Goal: Information Seeking & Learning: Learn about a topic

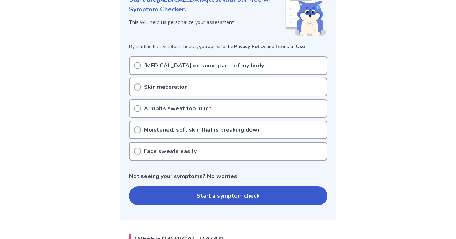
scroll to position [107, 0]
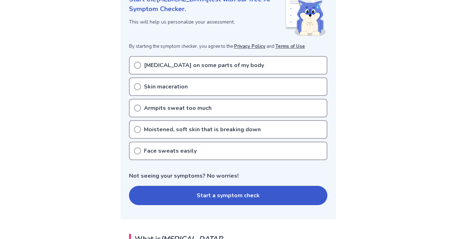
click at [139, 65] on icon at bounding box center [137, 65] width 7 height 7
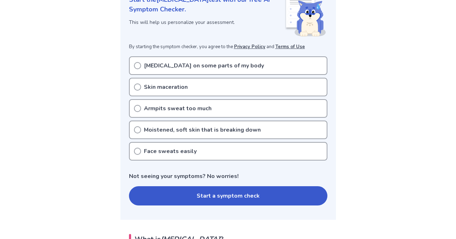
click at [163, 196] on button "Start a symptom check" at bounding box center [228, 195] width 198 height 19
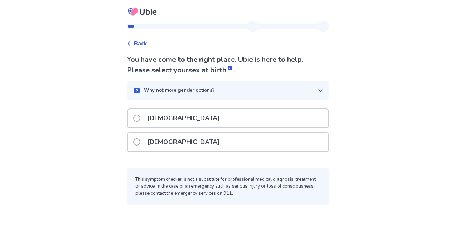
click at [144, 147] on label "[DEMOGRAPHIC_DATA]" at bounding box center [178, 142] width 91 height 18
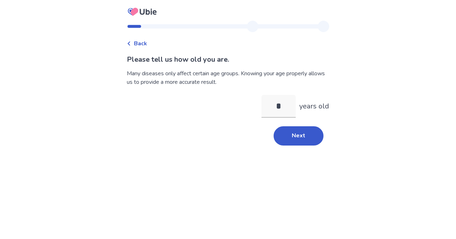
type input "**"
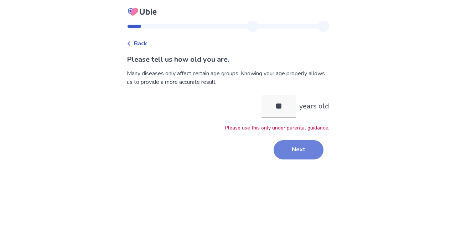
click at [302, 156] on button "Next" at bounding box center [299, 149] width 50 height 19
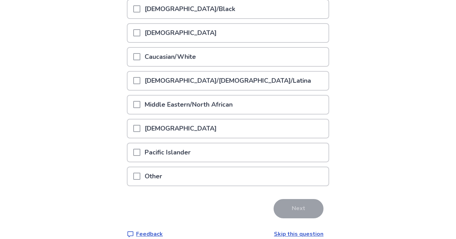
scroll to position [111, 0]
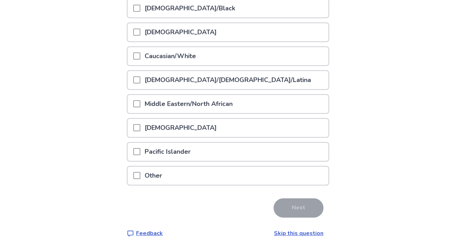
click at [140, 61] on div at bounding box center [136, 56] width 7 height 18
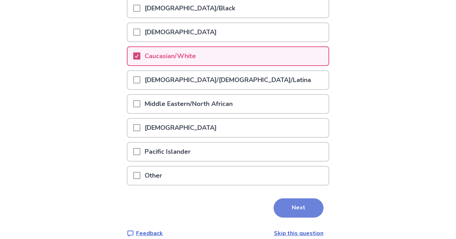
click at [283, 206] on button "Next" at bounding box center [299, 207] width 50 height 19
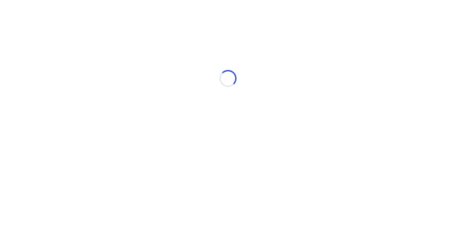
scroll to position [0, 0]
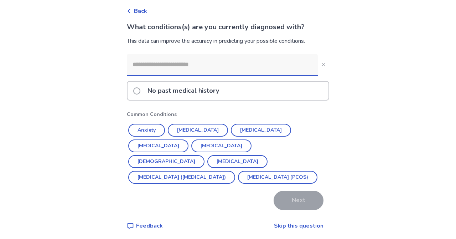
scroll to position [35, 0]
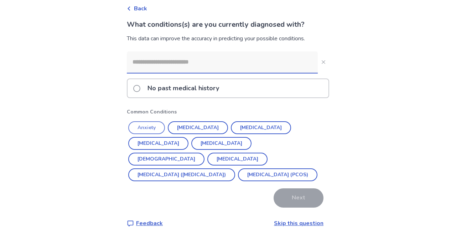
click at [147, 126] on button "Anxiety" at bounding box center [146, 127] width 37 height 13
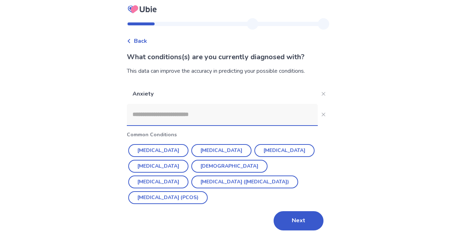
scroll to position [2, 0]
click at [302, 219] on button "Next" at bounding box center [299, 220] width 50 height 19
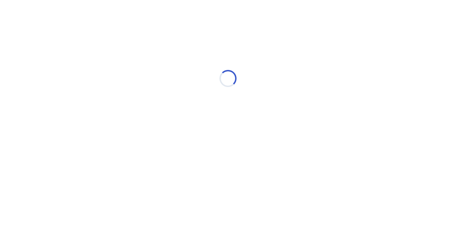
scroll to position [0, 0]
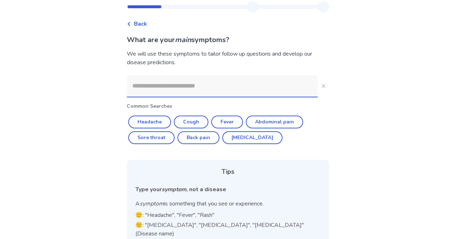
scroll to position [21, 0]
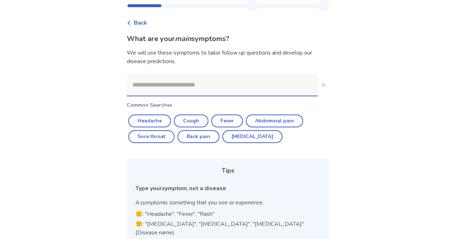
click at [185, 87] on input at bounding box center [222, 84] width 191 height 21
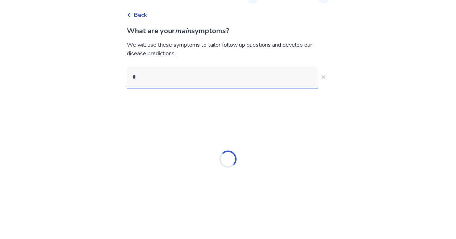
scroll to position [29, 0]
type input "*****"
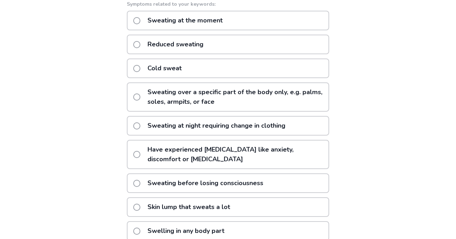
scroll to position [122, 0]
click at [174, 94] on p "Sweating over a specific part of the body only, e.g. palms, soles, armpits, or …" at bounding box center [235, 98] width 185 height 28
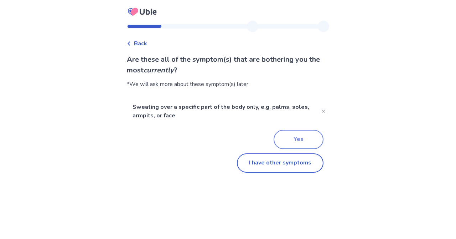
click at [291, 134] on button "Yes" at bounding box center [299, 139] width 50 height 19
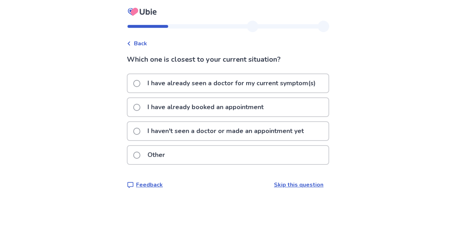
click at [190, 133] on p "I haven't seen a doctor or made an appointment yet" at bounding box center [225, 131] width 165 height 18
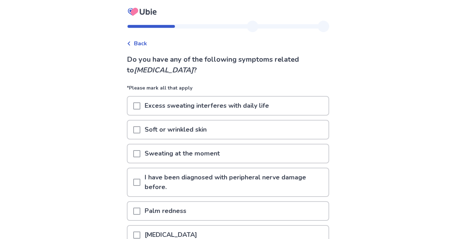
click at [140, 106] on span at bounding box center [136, 105] width 7 height 7
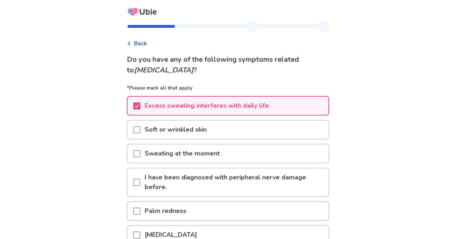
click at [138, 152] on span at bounding box center [136, 153] width 7 height 7
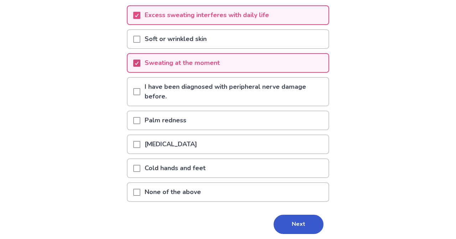
scroll to position [92, 0]
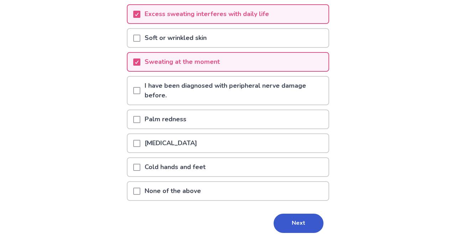
click at [139, 141] on span at bounding box center [136, 143] width 7 height 7
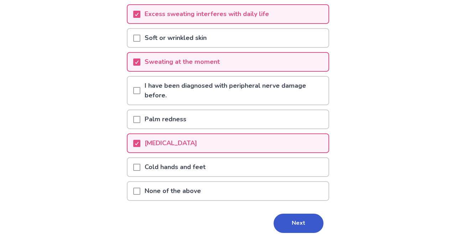
click at [140, 165] on span at bounding box center [136, 167] width 7 height 7
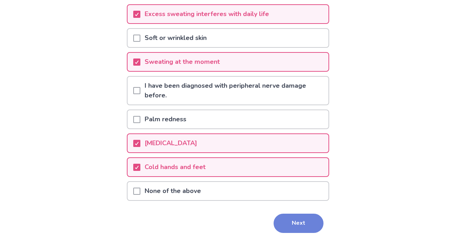
click at [283, 228] on button "Next" at bounding box center [299, 222] width 50 height 19
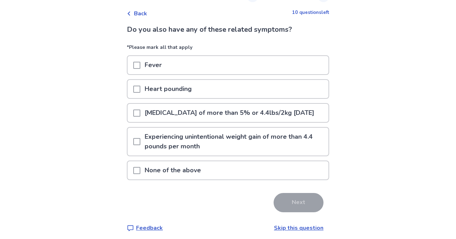
scroll to position [30, 0]
click at [140, 70] on div at bounding box center [136, 65] width 7 height 18
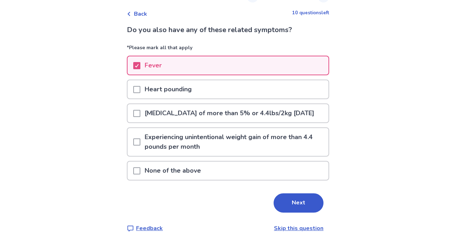
click at [140, 174] on span at bounding box center [136, 170] width 7 height 7
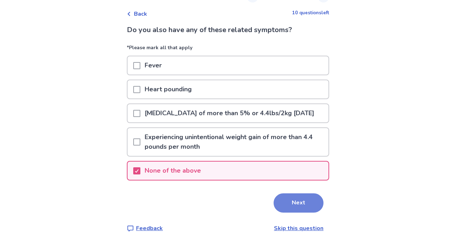
click at [284, 212] on button "Next" at bounding box center [299, 202] width 50 height 19
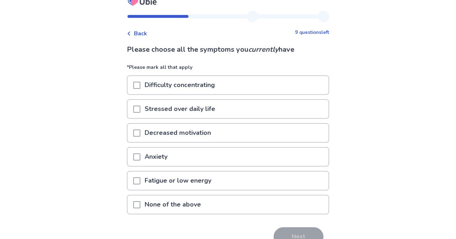
scroll to position [17, 0]
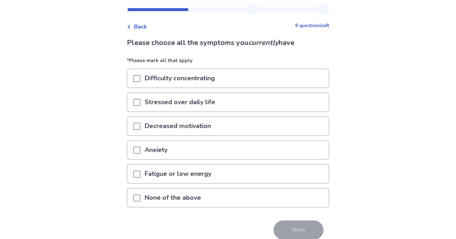
click at [138, 148] on span at bounding box center [136, 149] width 7 height 7
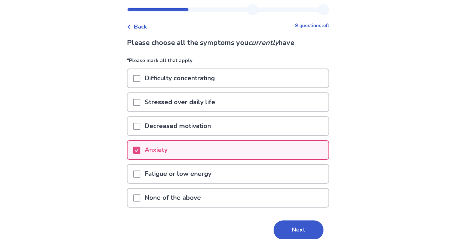
click at [140, 99] on span at bounding box center [136, 102] width 7 height 7
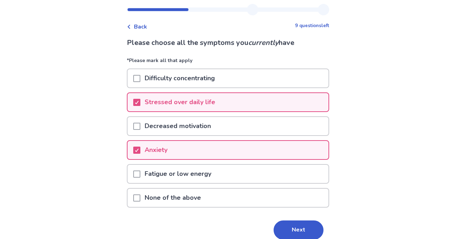
click at [139, 76] on span at bounding box center [136, 78] width 7 height 7
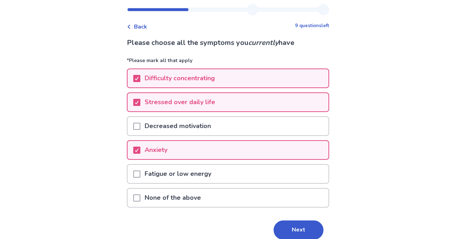
click at [140, 125] on span at bounding box center [136, 126] width 7 height 7
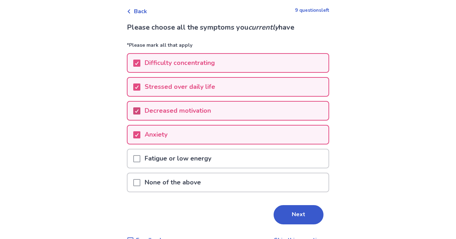
scroll to position [49, 0]
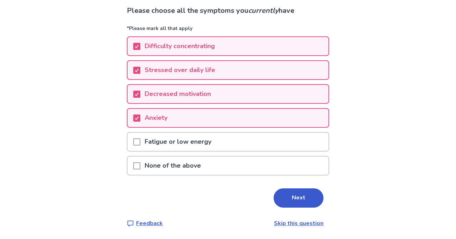
click at [138, 141] on span at bounding box center [136, 141] width 7 height 7
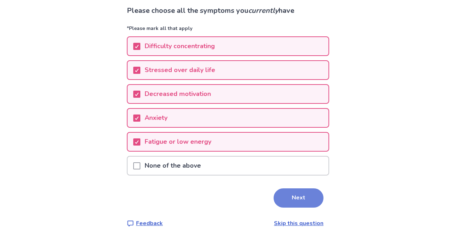
click at [282, 200] on button "Next" at bounding box center [299, 197] width 50 height 19
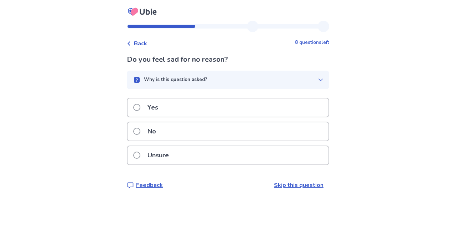
click at [138, 106] on span at bounding box center [136, 107] width 7 height 7
click at [138, 111] on span at bounding box center [136, 107] width 7 height 7
click at [140, 157] on span at bounding box center [136, 154] width 7 height 7
click at [138, 45] on span "Back" at bounding box center [140, 43] width 13 height 9
click at [143, 126] on label "No" at bounding box center [146, 131] width 27 height 18
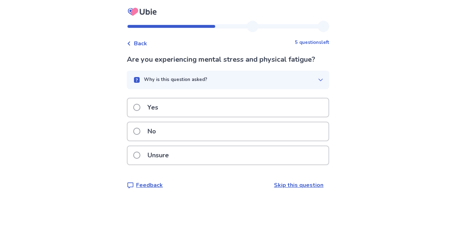
click at [141, 112] on label "Yes" at bounding box center [147, 107] width 29 height 18
click at [145, 154] on label "Unsure" at bounding box center [153, 155] width 40 height 18
click at [140, 107] on span at bounding box center [136, 107] width 7 height 7
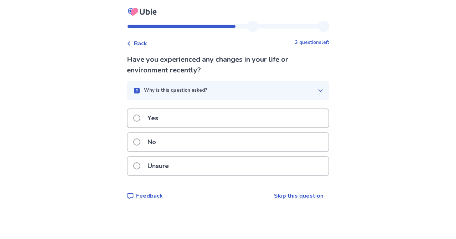
click at [152, 115] on p "Yes" at bounding box center [152, 118] width 19 height 18
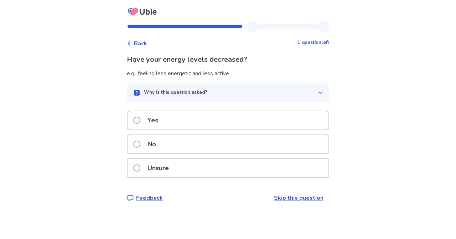
click at [151, 120] on p "Yes" at bounding box center [152, 120] width 19 height 18
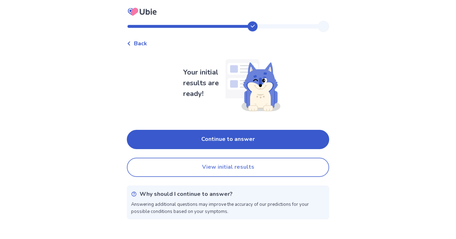
click at [179, 170] on button "View initial results" at bounding box center [228, 166] width 202 height 19
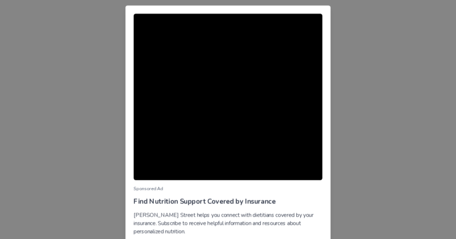
scroll to position [34, 0]
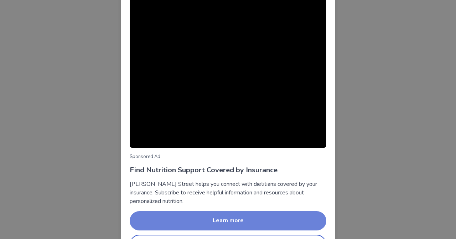
click at [198, 219] on button "Learn more" at bounding box center [228, 220] width 197 height 19
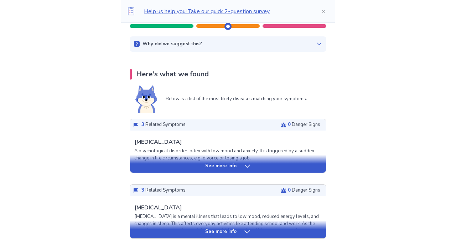
scroll to position [117, 0]
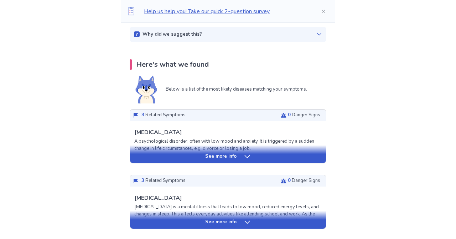
click at [241, 155] on div "See more info" at bounding box center [228, 156] width 196 height 7
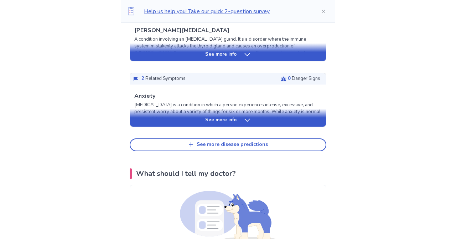
scroll to position [842, 0]
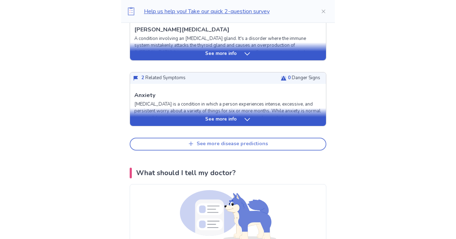
click at [240, 143] on div "See more disease predictions" at bounding box center [232, 144] width 71 height 6
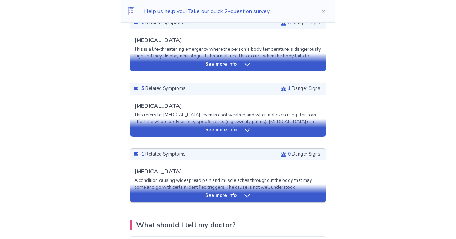
scroll to position [950, 0]
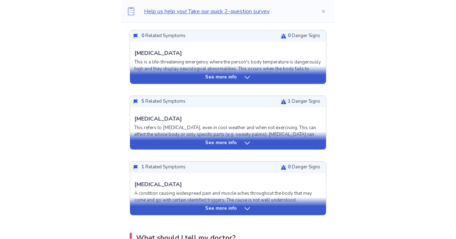
click at [234, 143] on p "See more info" at bounding box center [220, 142] width 31 height 7
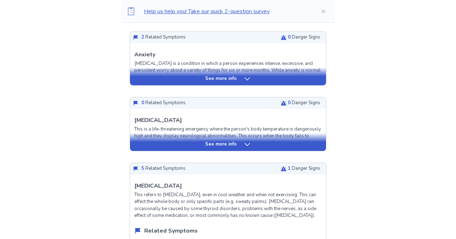
scroll to position [875, 0]
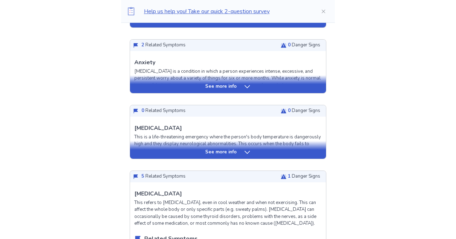
click at [231, 83] on p "See more info" at bounding box center [220, 86] width 31 height 7
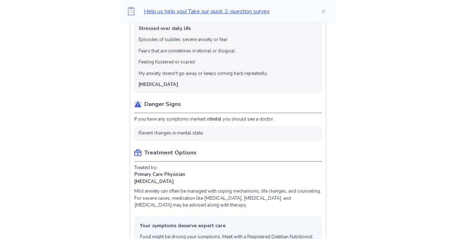
scroll to position [993, 0]
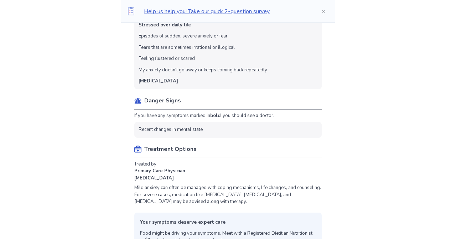
click at [203, 131] on li "Recent changes in mental state" at bounding box center [171, 129] width 64 height 7
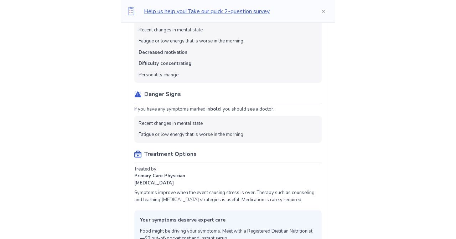
scroll to position [295, 0]
